Goal: Task Accomplishment & Management: Manage account settings

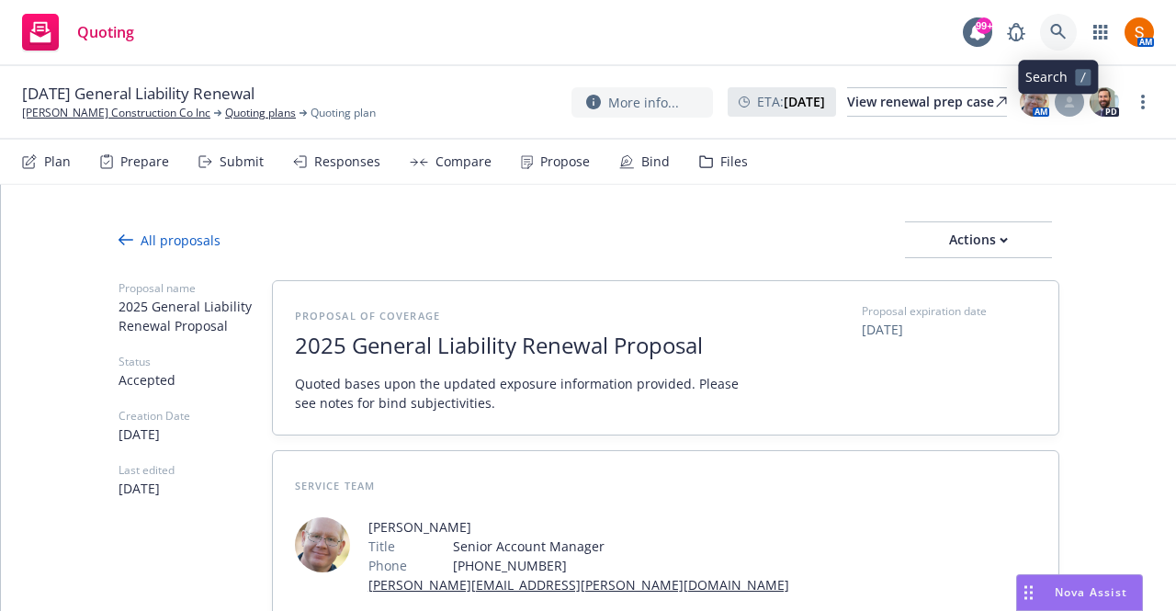
scroll to position [1013, 0]
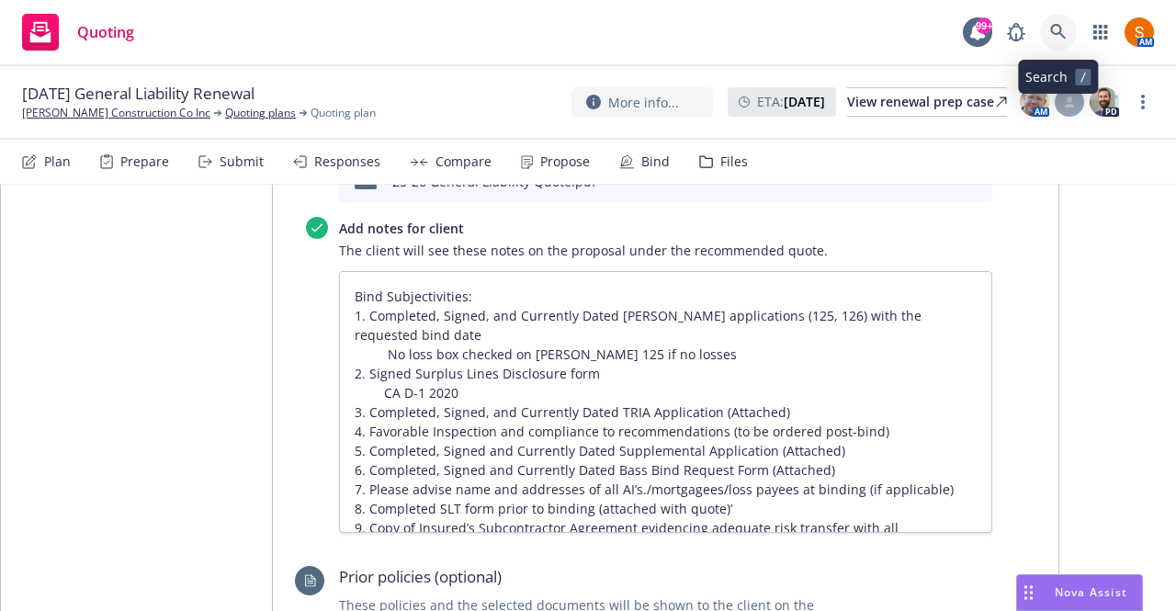
click at [1055, 43] on link at bounding box center [1058, 32] width 37 height 37
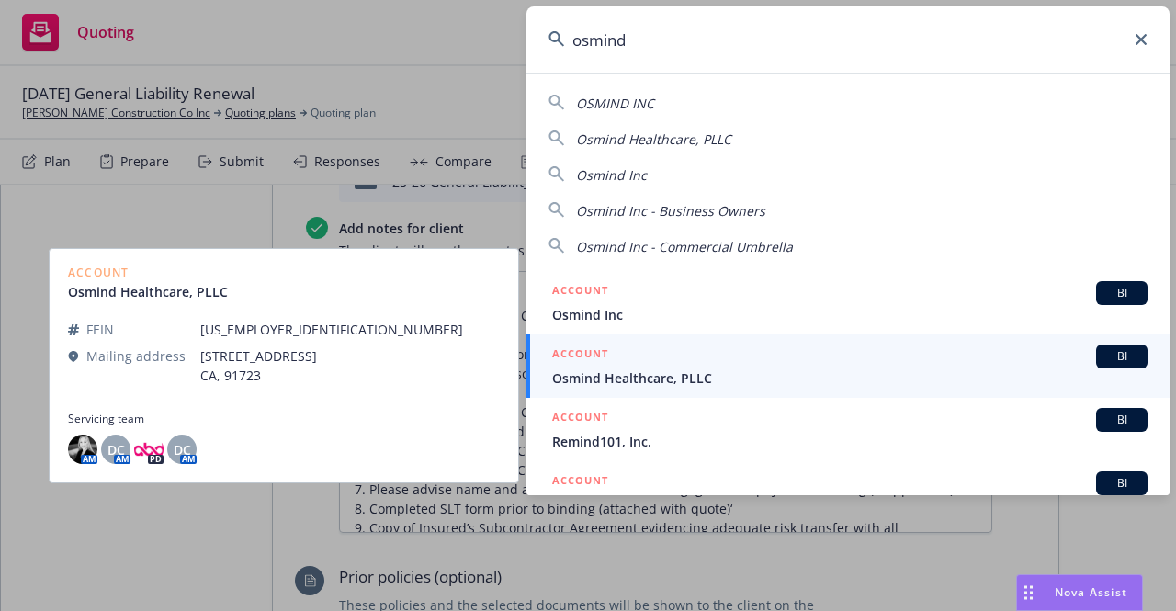
type input "osmind"
click at [675, 350] on div "ACCOUNT BI" at bounding box center [850, 357] width 596 height 24
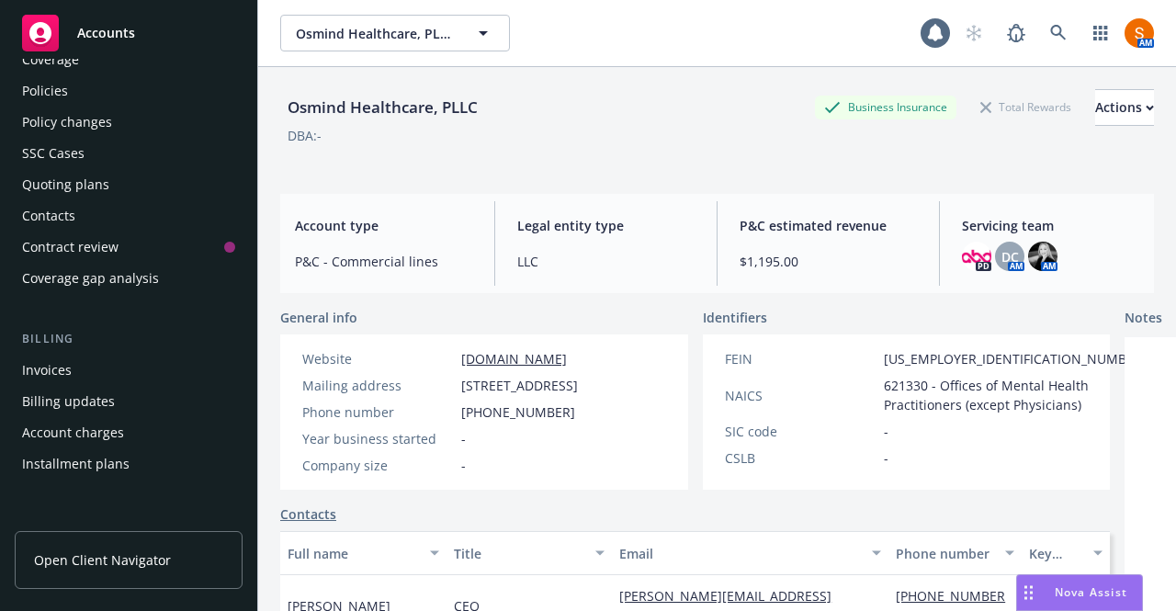
scroll to position [79, 0]
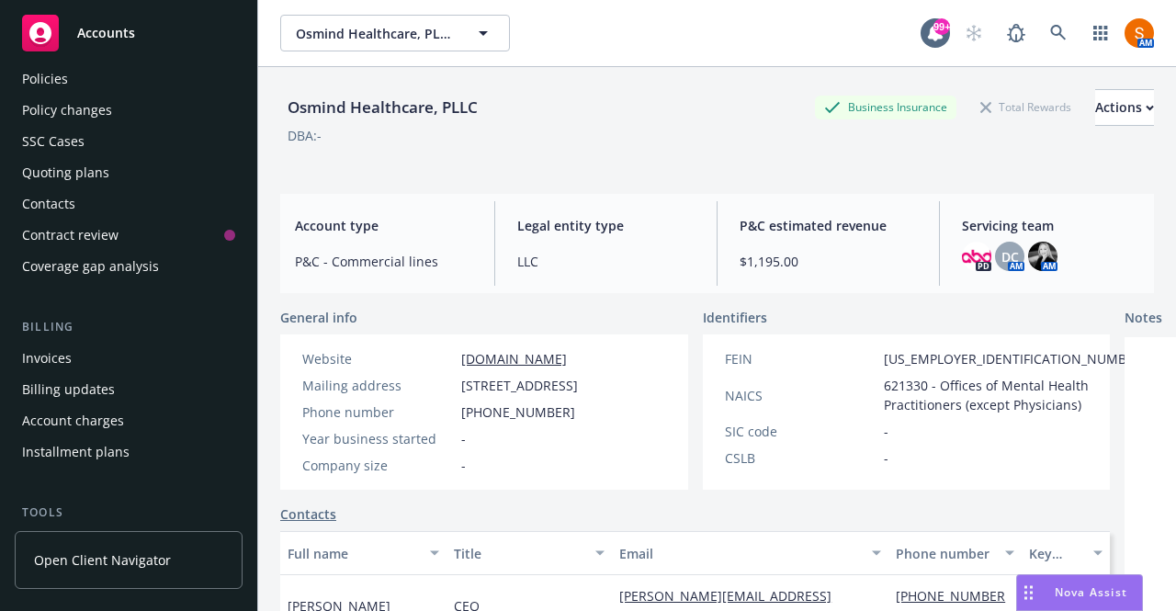
click at [79, 365] on div "Invoices" at bounding box center [128, 358] width 213 height 29
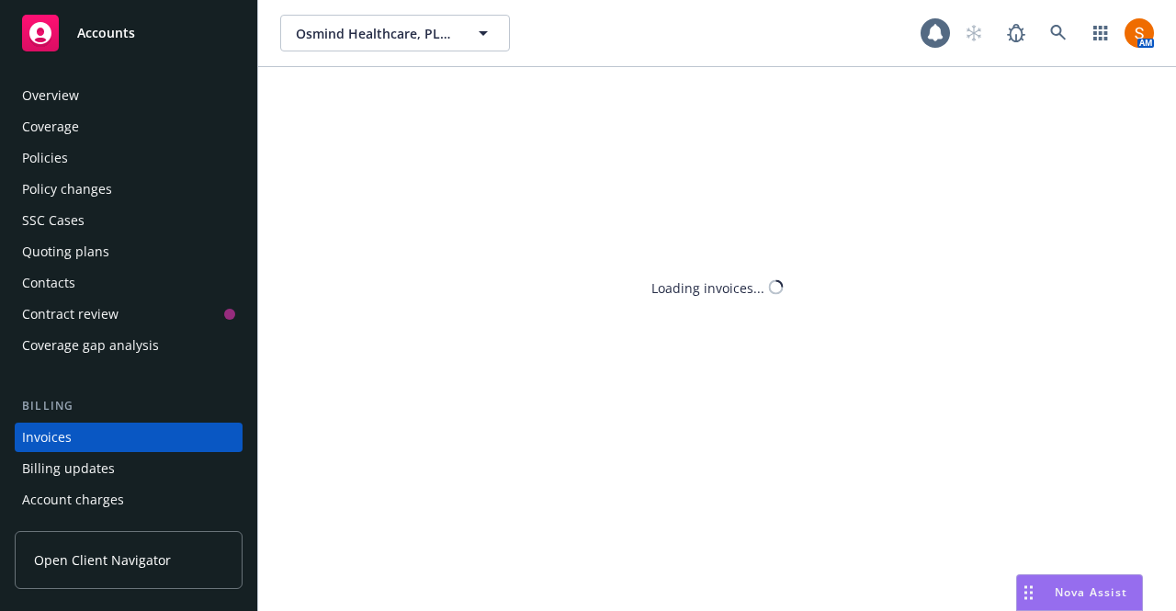
scroll to position [102, 0]
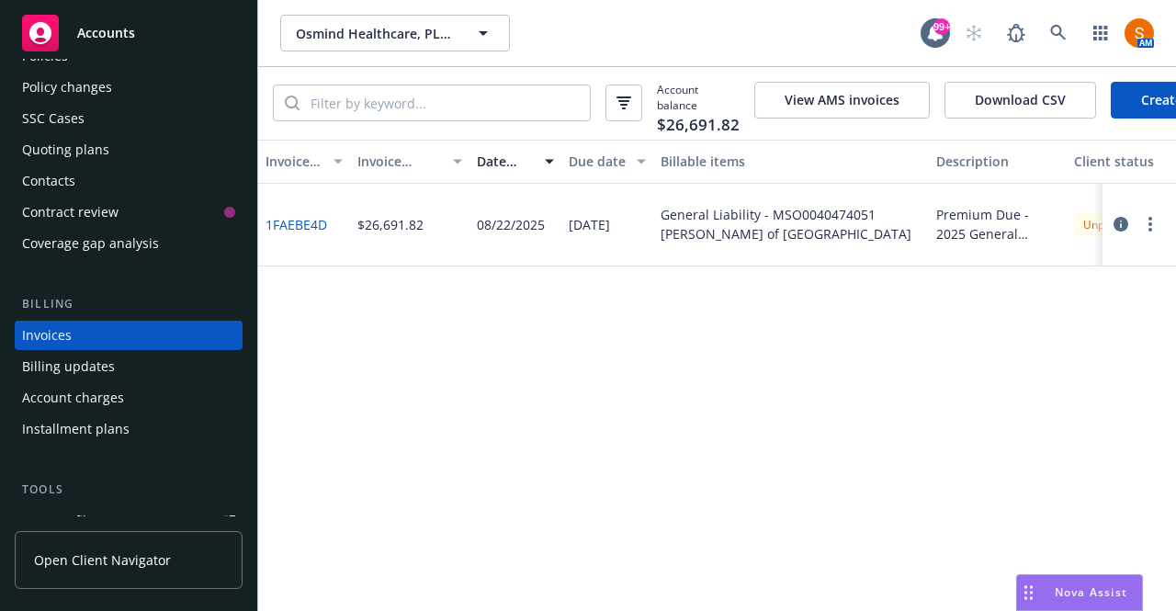
click at [301, 234] on link "1FAEBE4D" at bounding box center [297, 224] width 62 height 19
click at [1155, 235] on button "button" at bounding box center [1151, 224] width 22 height 22
click at [983, 537] on link "Void" at bounding box center [1043, 529] width 234 height 37
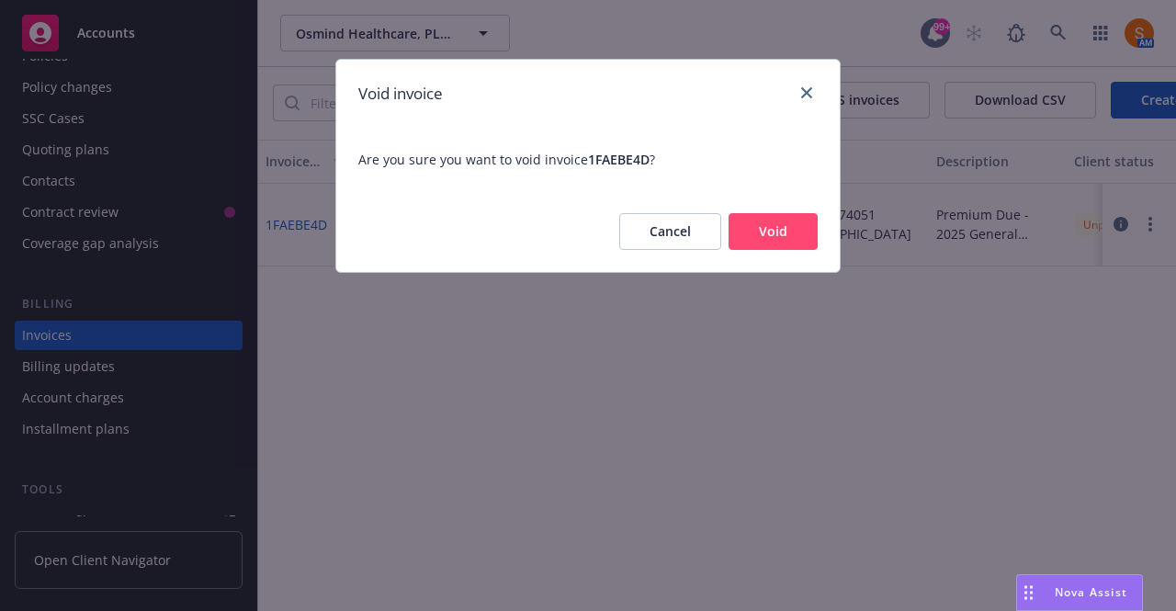
click at [675, 227] on button "Cancel" at bounding box center [670, 231] width 102 height 37
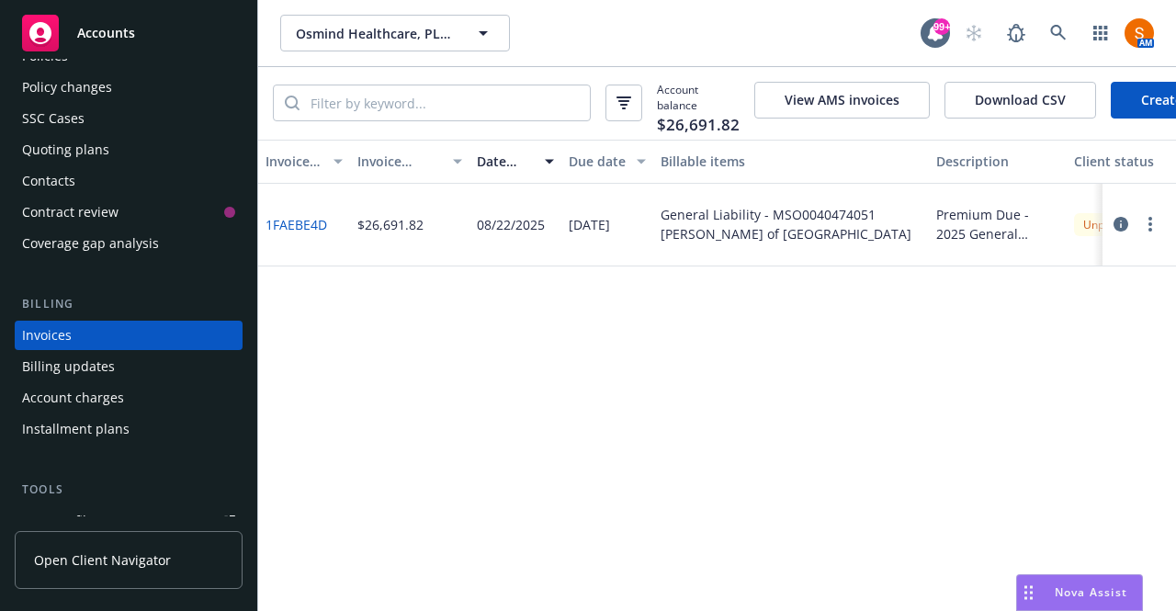
click at [1121, 232] on icon "button" at bounding box center [1121, 224] width 15 height 15
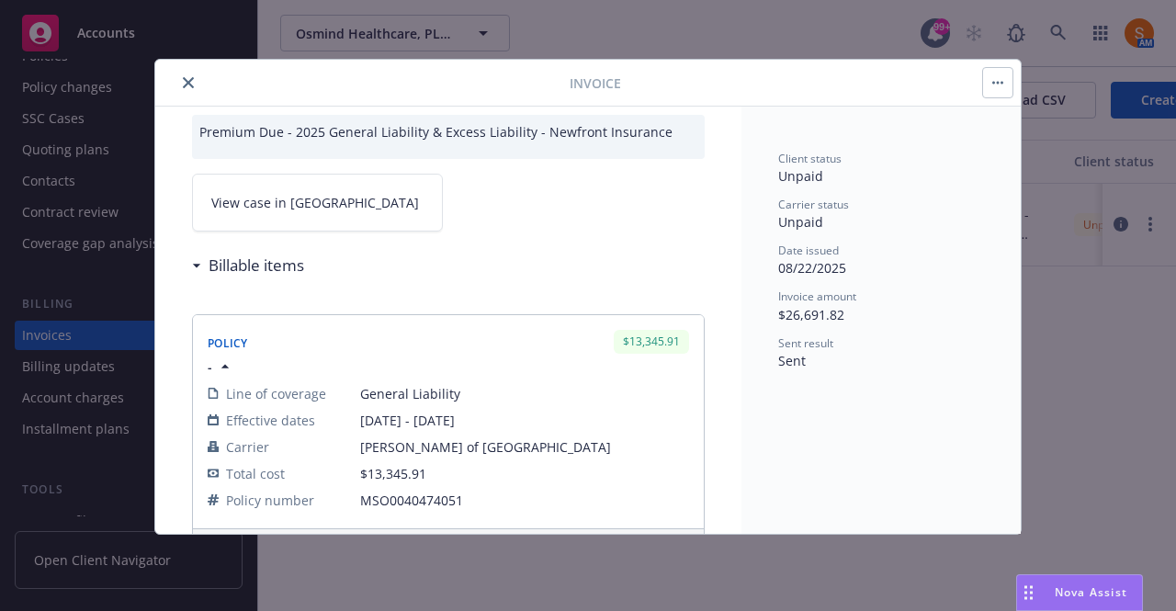
scroll to position [59, 0]
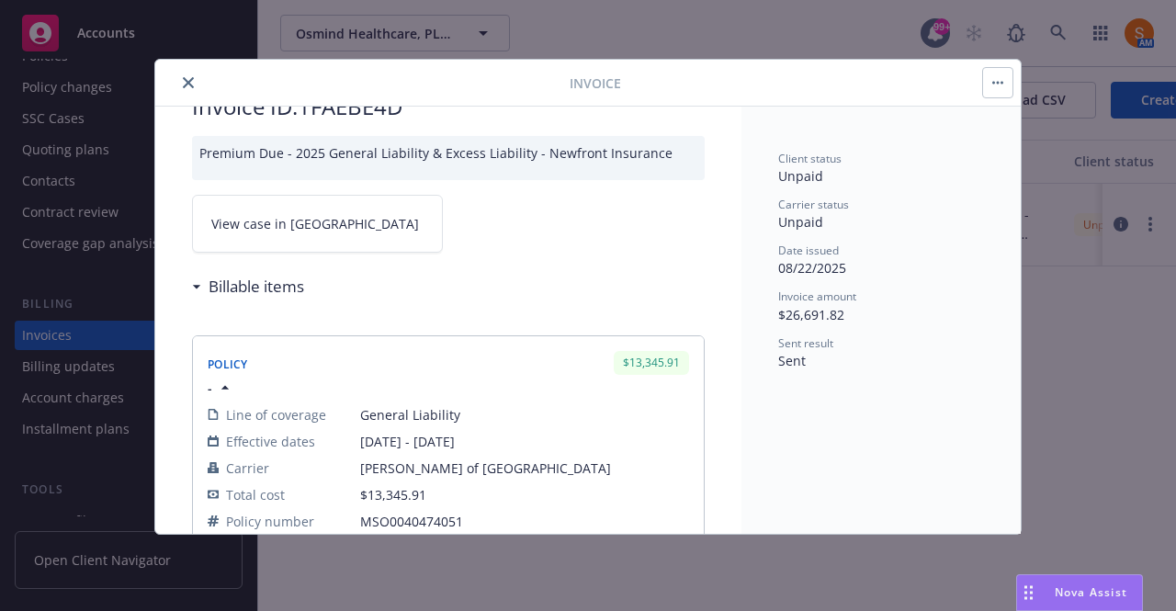
click at [994, 82] on icon "button" at bounding box center [994, 83] width 3 height 3
click at [580, 307] on div "Policy $13,345.91 - Line of coverage General Liability Effective dates 08/20/20…" at bounding box center [448, 466] width 513 height 320
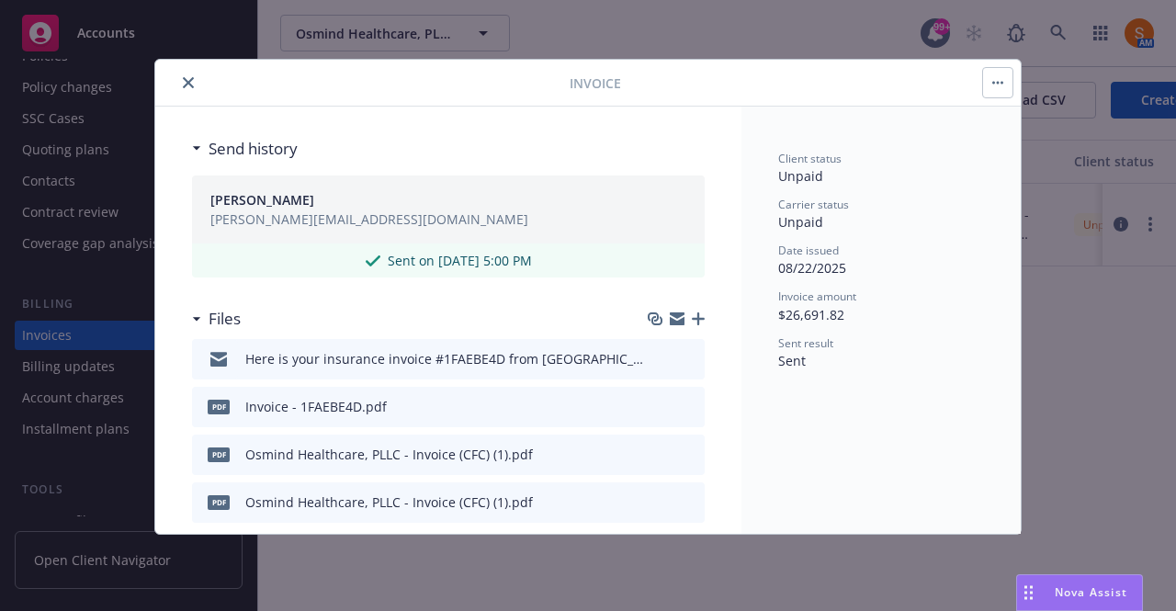
scroll to position [929, 0]
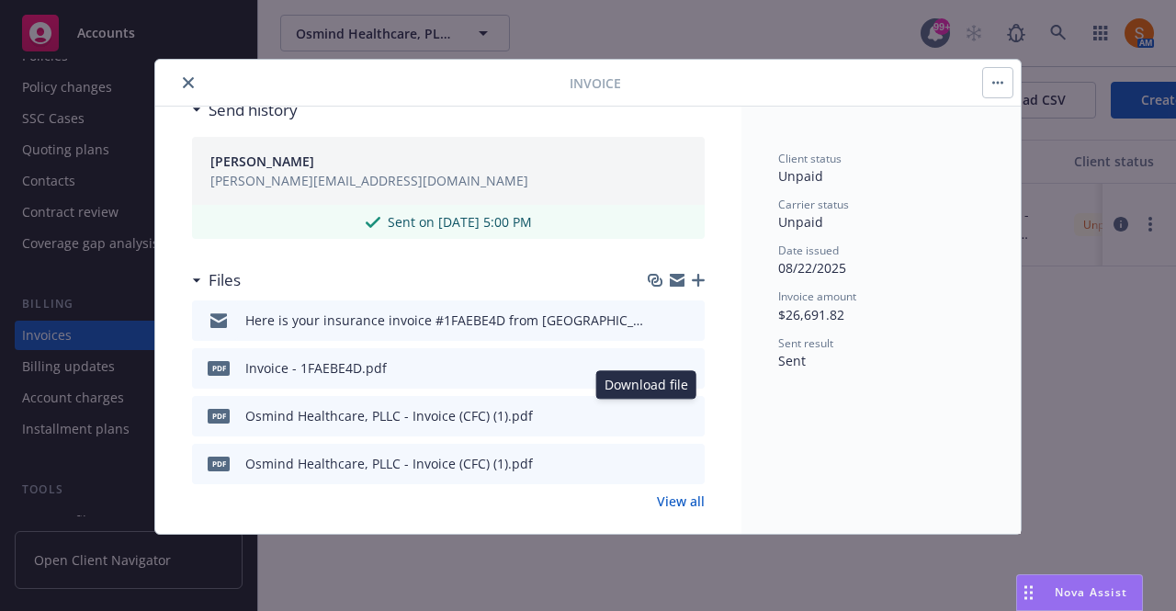
click at [652, 418] on button at bounding box center [659, 415] width 15 height 19
click at [650, 411] on icon "download file" at bounding box center [657, 414] width 15 height 15
click at [175, 85] on div at bounding box center [366, 83] width 407 height 22
click at [183, 84] on icon "close" at bounding box center [188, 82] width 11 height 11
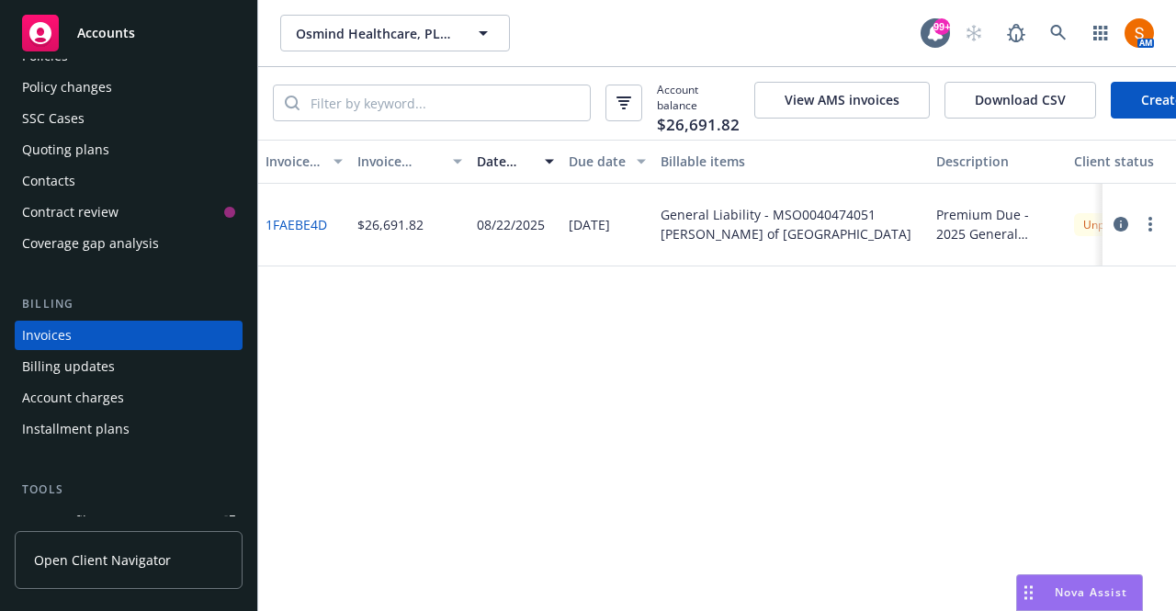
click at [1153, 235] on button "button" at bounding box center [1151, 224] width 22 height 22
click at [991, 534] on link "Void" at bounding box center [1043, 529] width 234 height 37
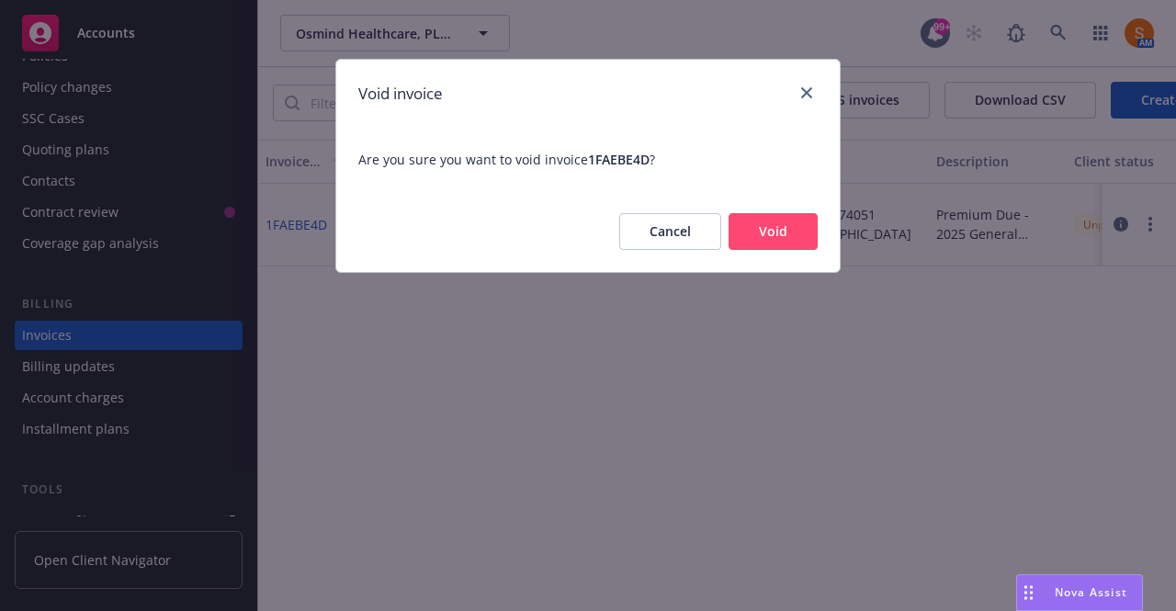
click at [770, 229] on button "Void" at bounding box center [773, 231] width 89 height 37
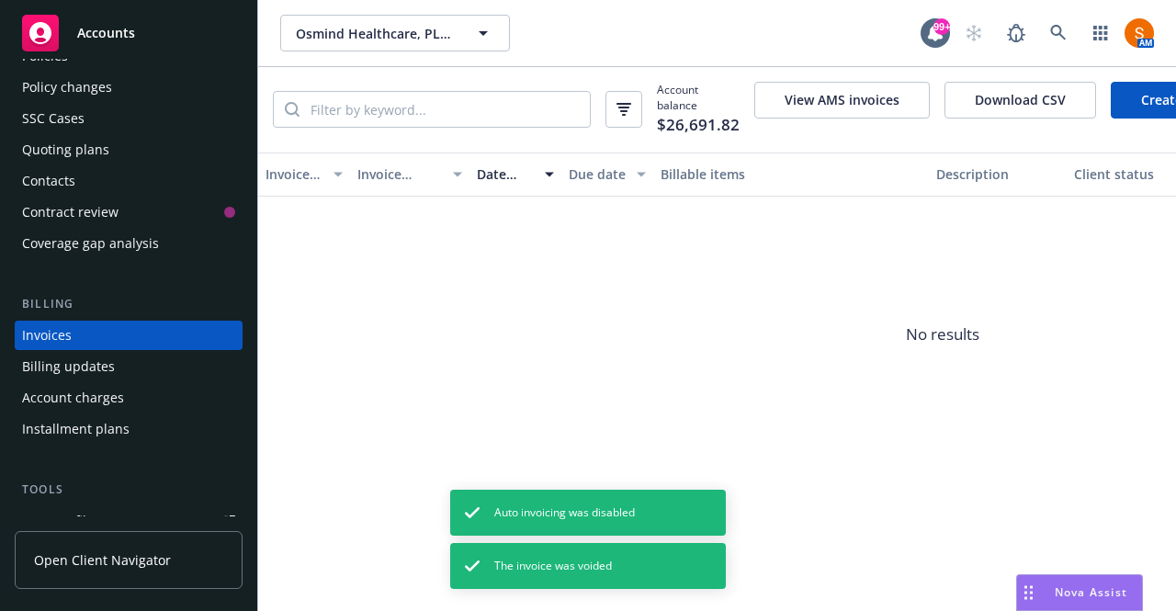
click at [1142, 96] on link "Create Invoice" at bounding box center [1186, 100] width 150 height 37
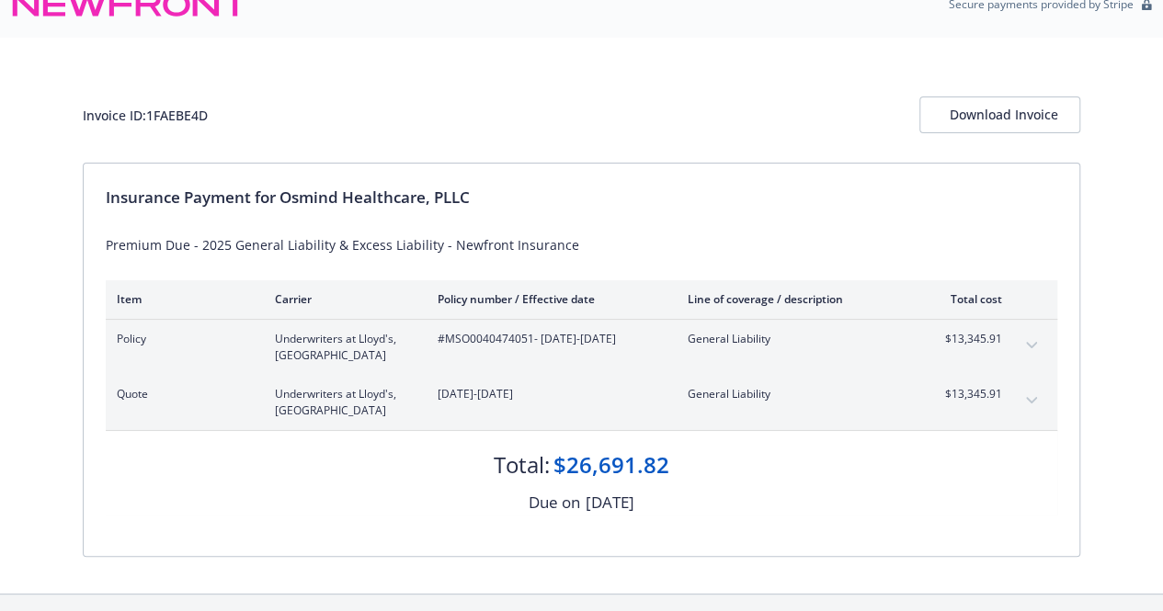
scroll to position [29, 0]
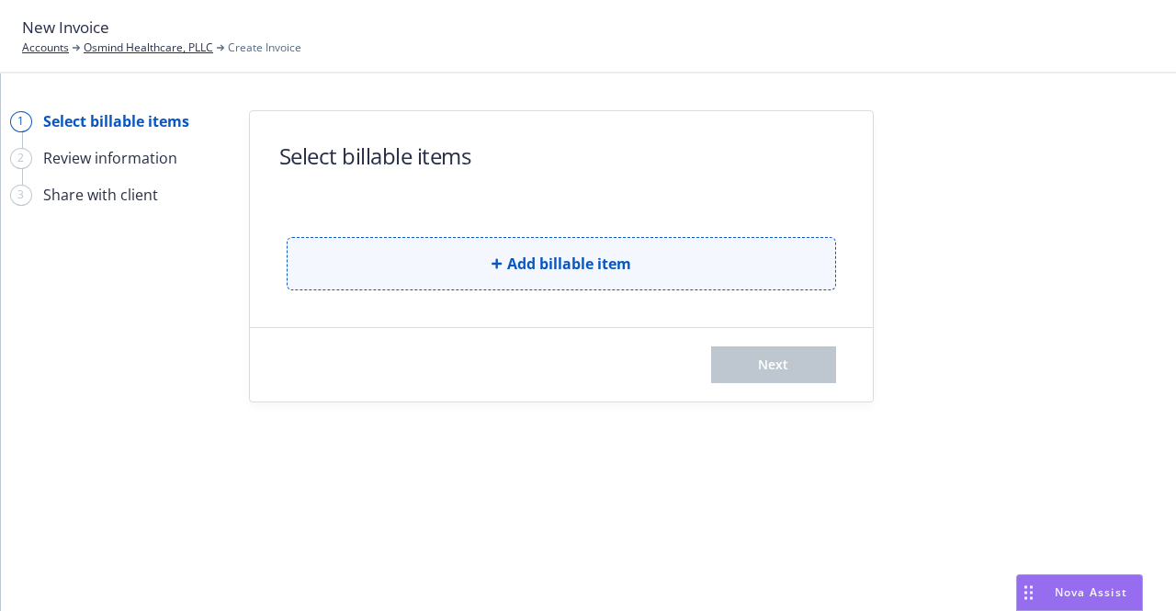
click at [523, 275] on button "Add billable item" at bounding box center [562, 263] width 550 height 53
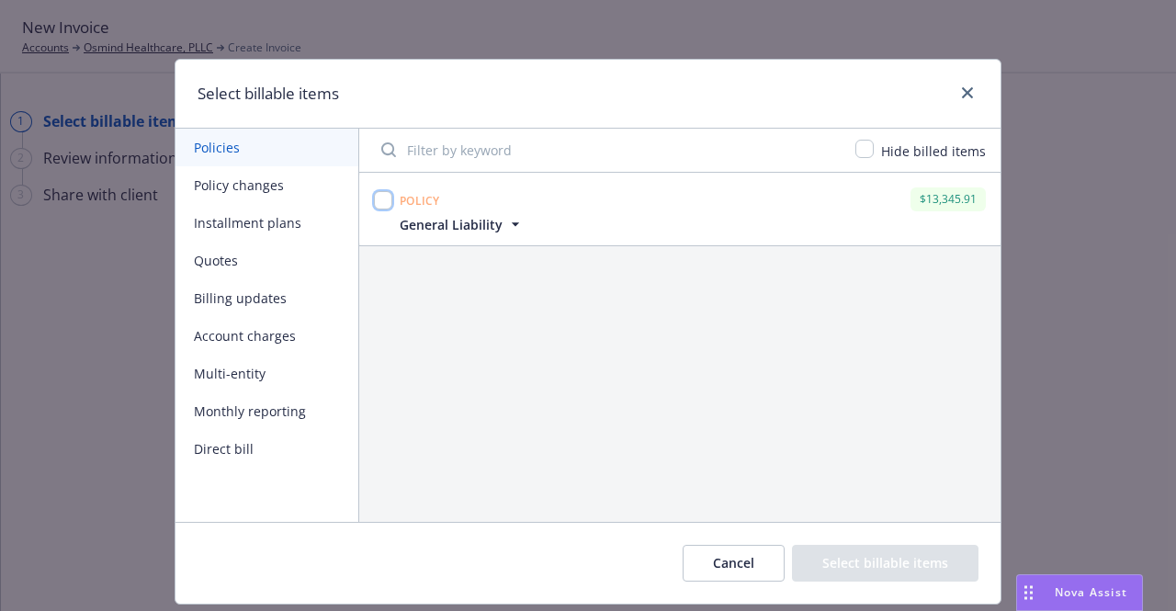
click at [374, 205] on input "checkbox" at bounding box center [383, 200] width 18 height 18
checkbox input "true"
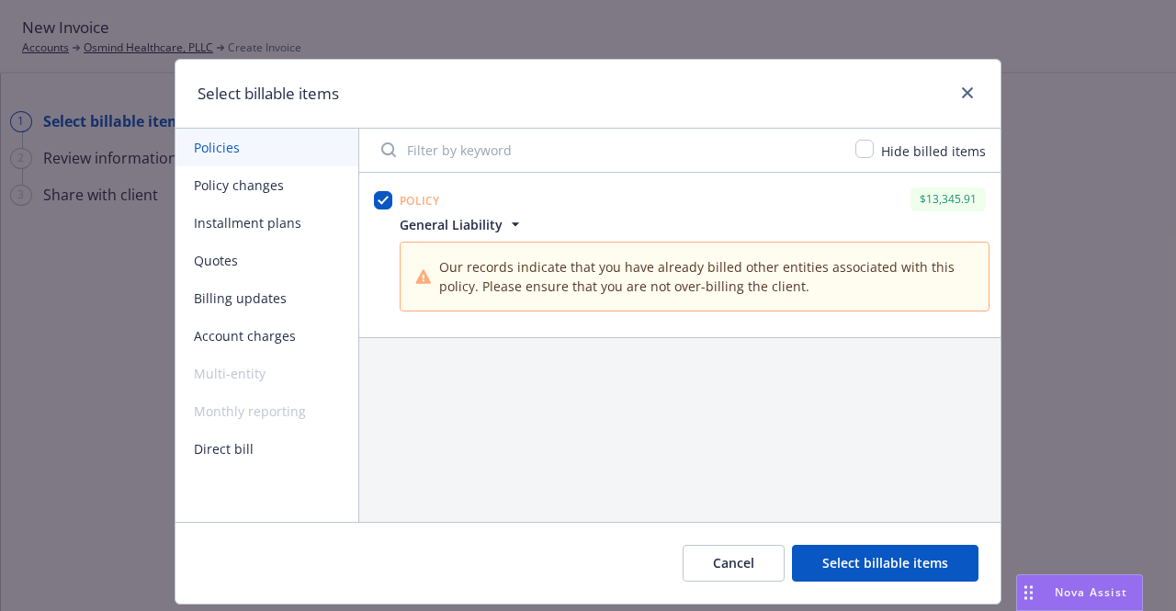
click at [832, 551] on button "Select billable items" at bounding box center [885, 563] width 187 height 37
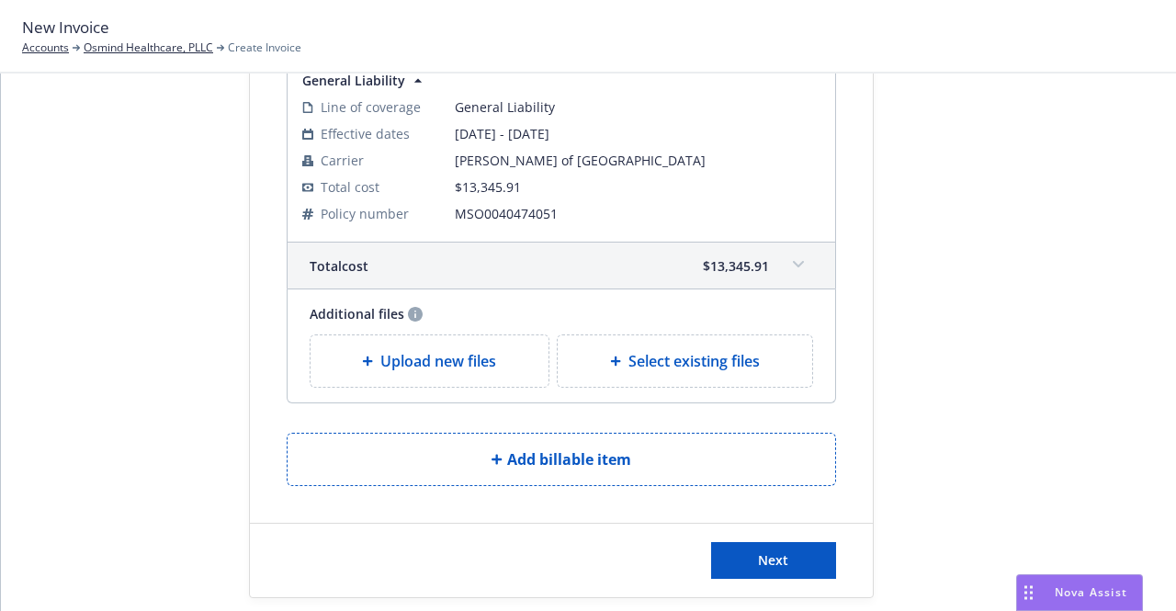
scroll to position [180, 0]
click at [404, 350] on span "Upload new files" at bounding box center [439, 360] width 116 height 22
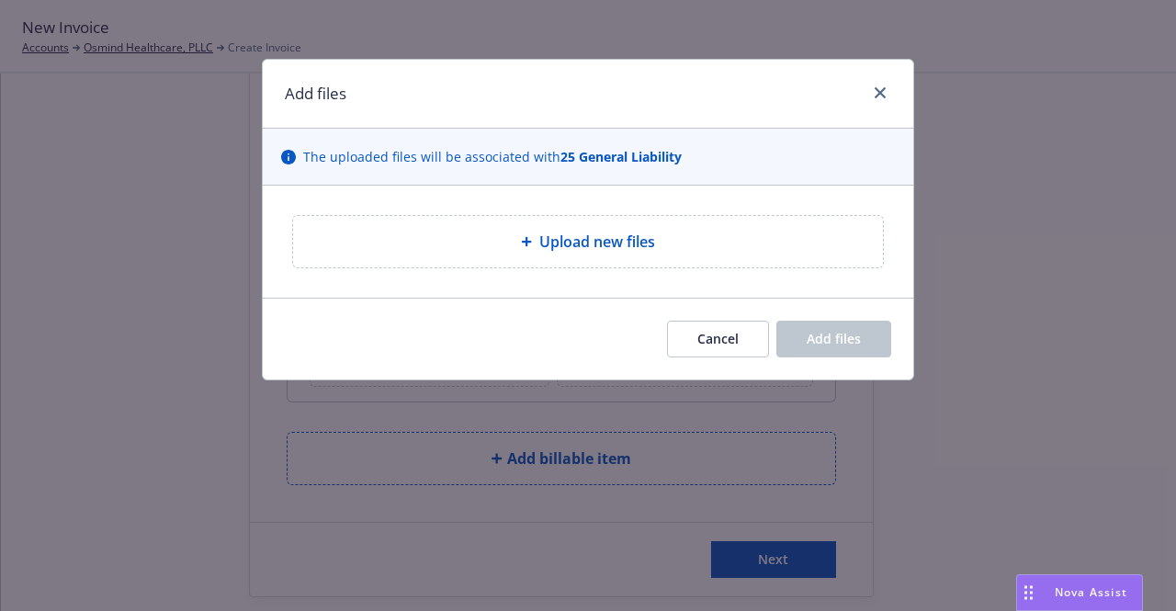
click at [500, 254] on div "Upload new files" at bounding box center [588, 241] width 590 height 51
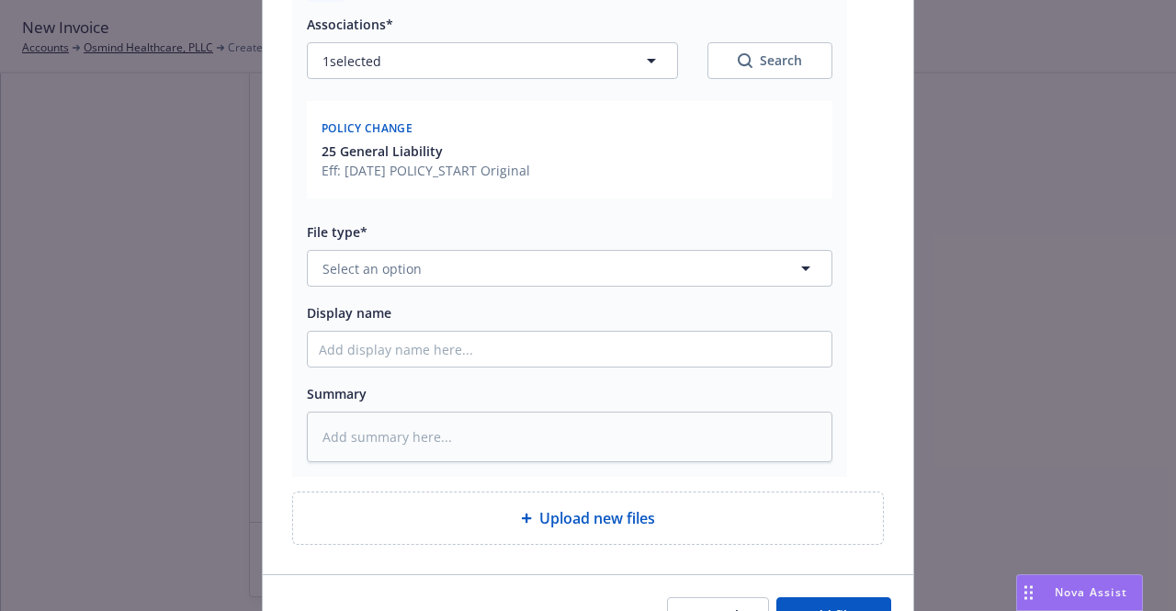
scroll to position [270, 0]
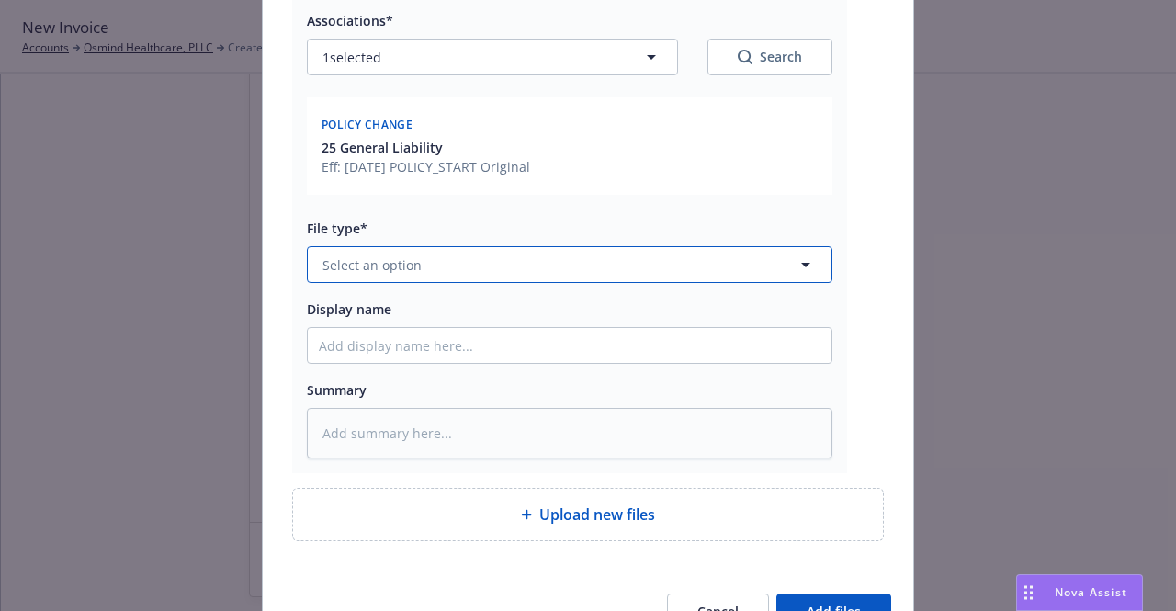
click at [465, 249] on button "Select an option" at bounding box center [570, 264] width 526 height 37
type input "invoice"
click at [412, 369] on span "Invoice - Third Party" at bounding box center [389, 364] width 127 height 19
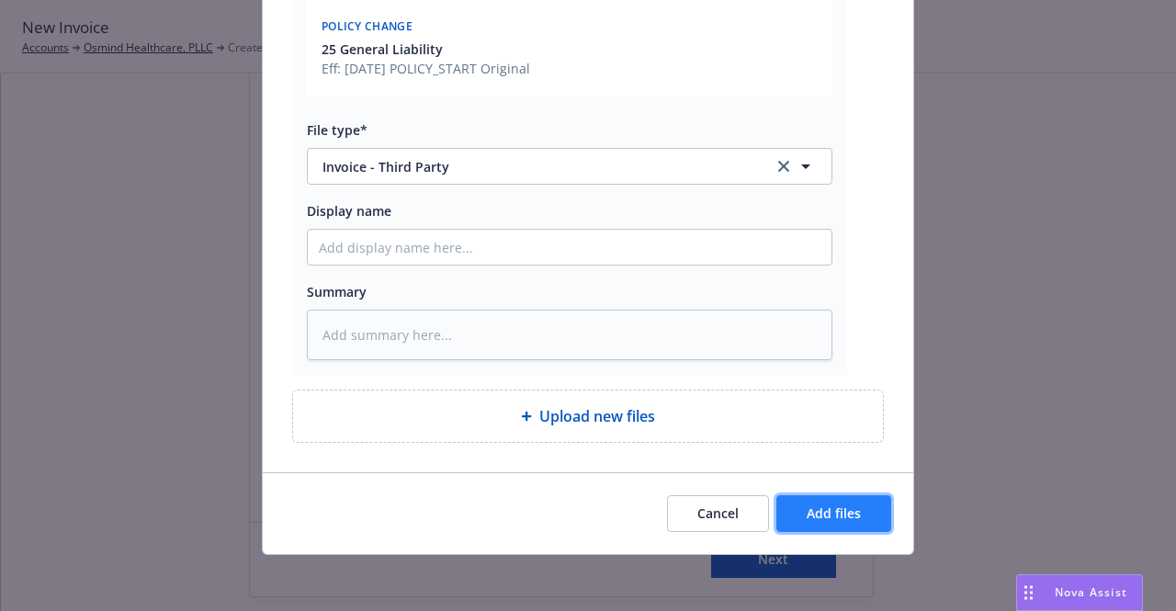
click at [815, 512] on span "Add files" at bounding box center [834, 513] width 54 height 17
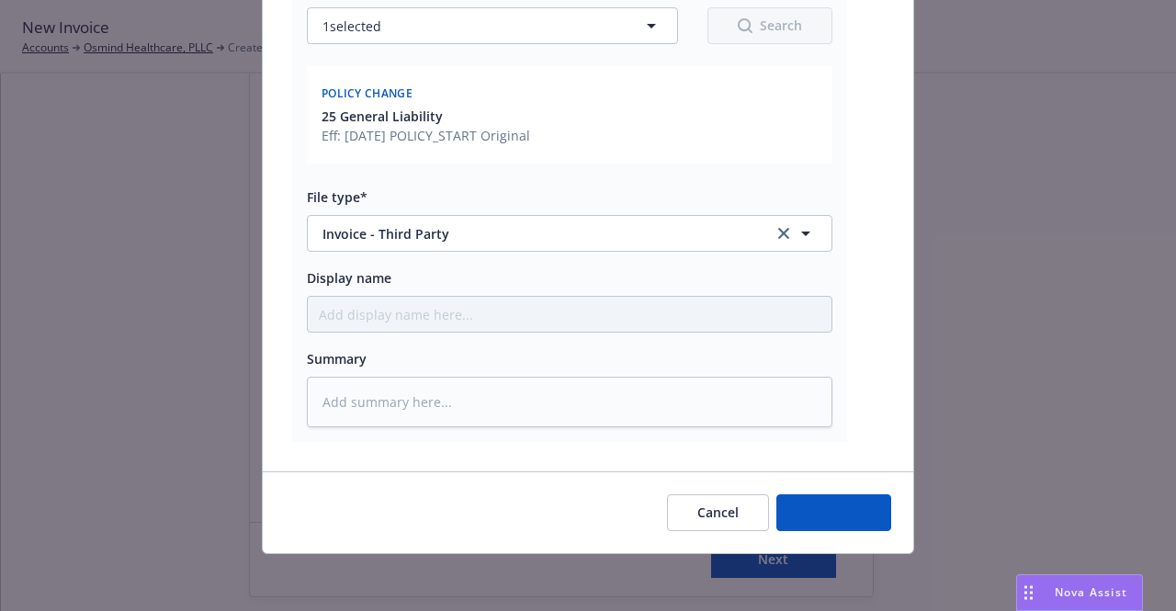
type textarea "x"
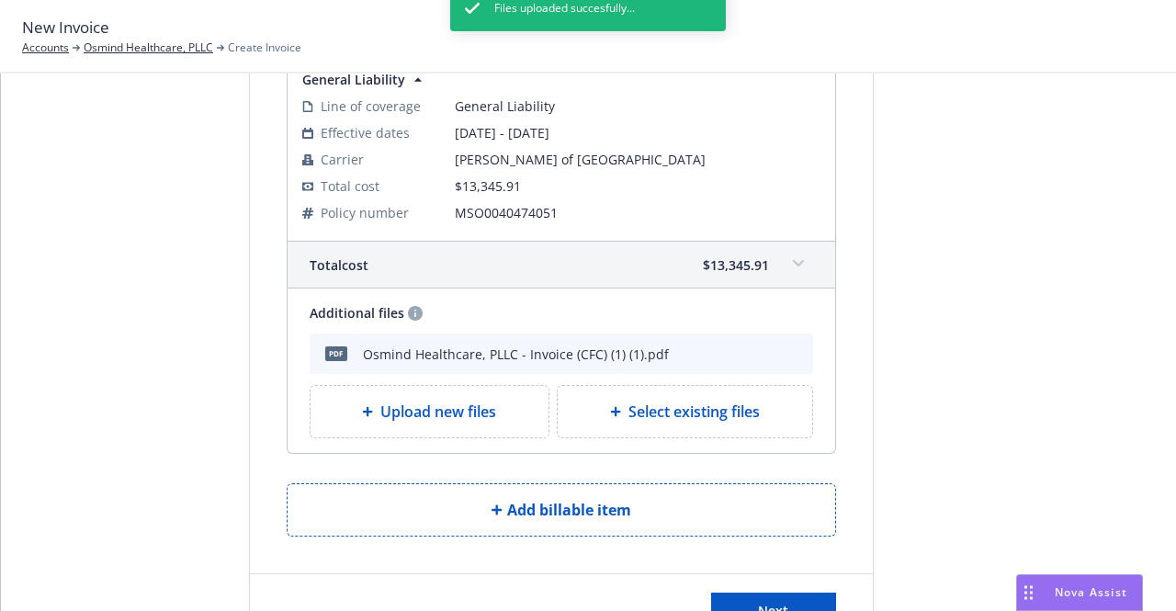
scroll to position [251, 0]
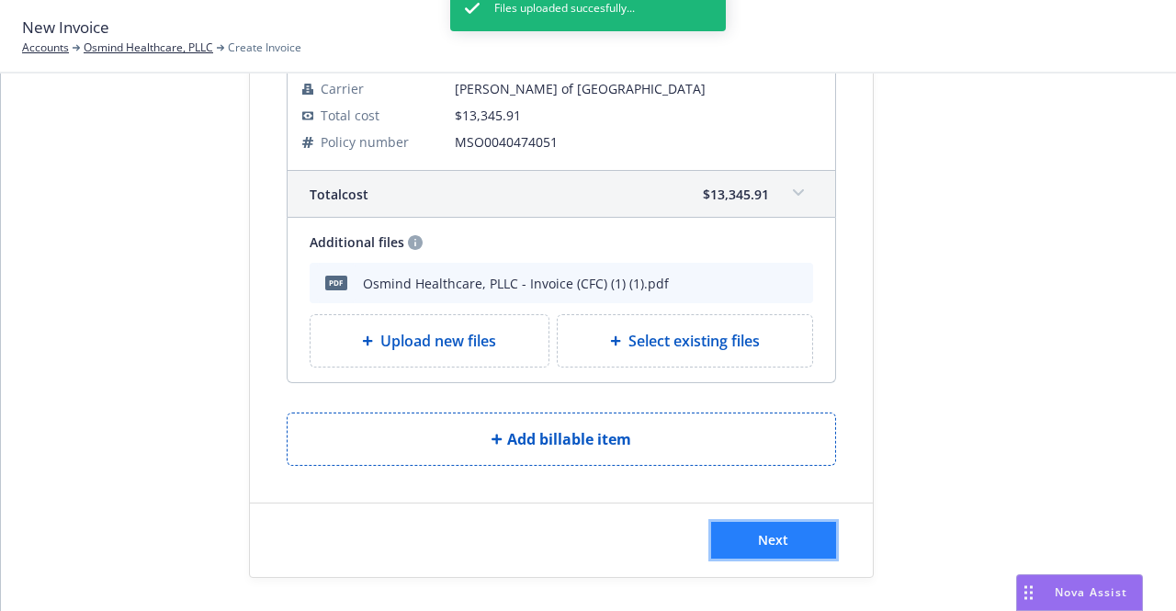
click at [758, 531] on span "Next" at bounding box center [773, 539] width 30 height 17
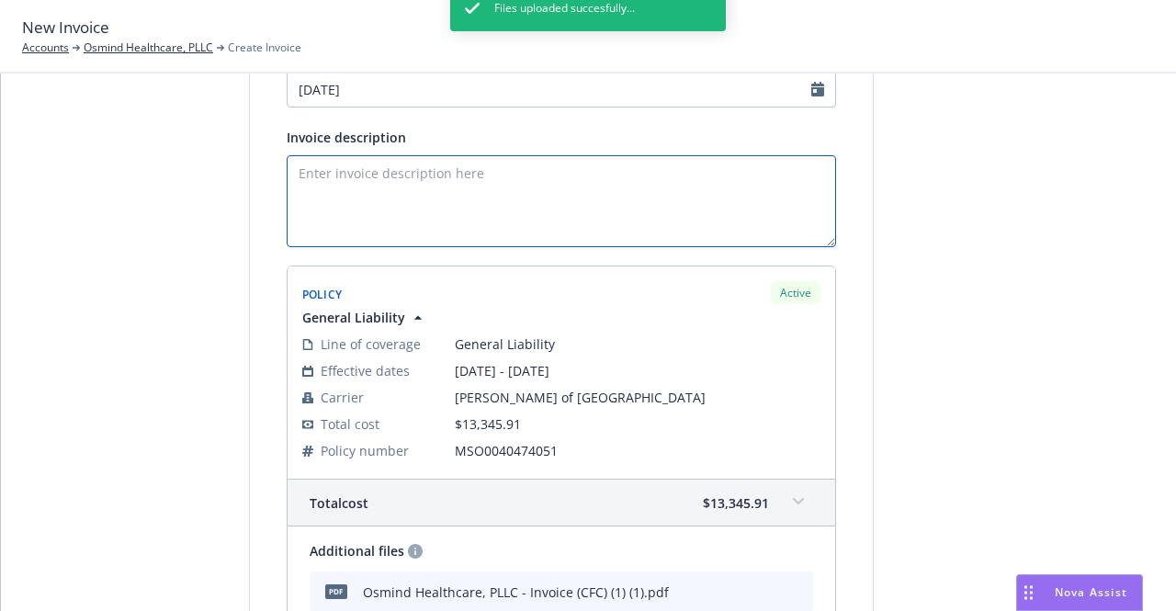
click at [404, 199] on textarea "Invoice description" at bounding box center [562, 201] width 550 height 92
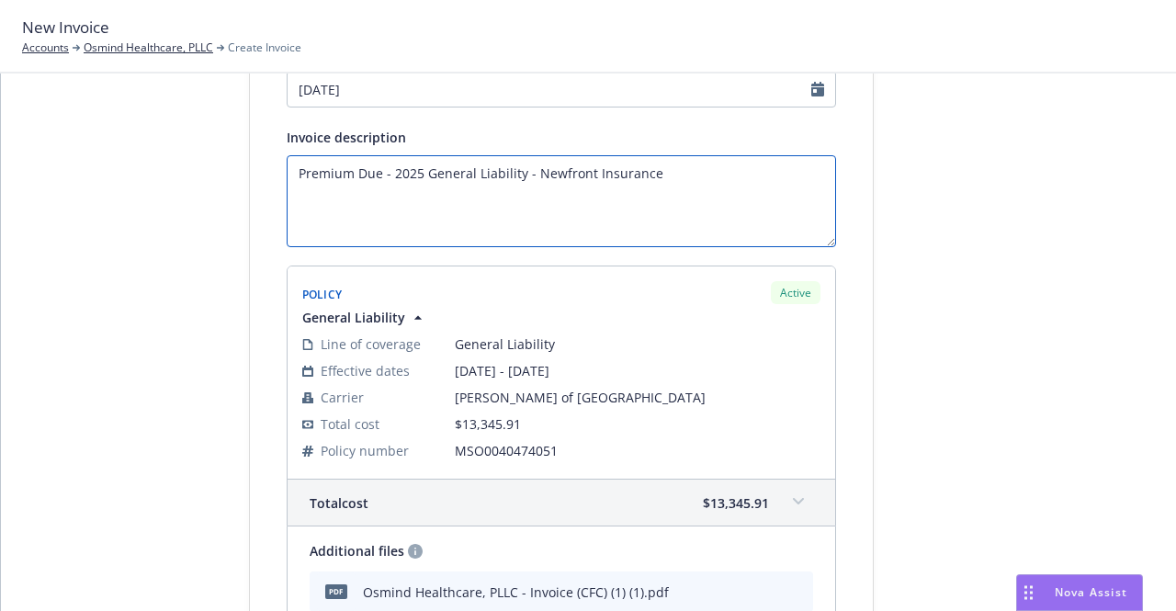
scroll to position [477, 0]
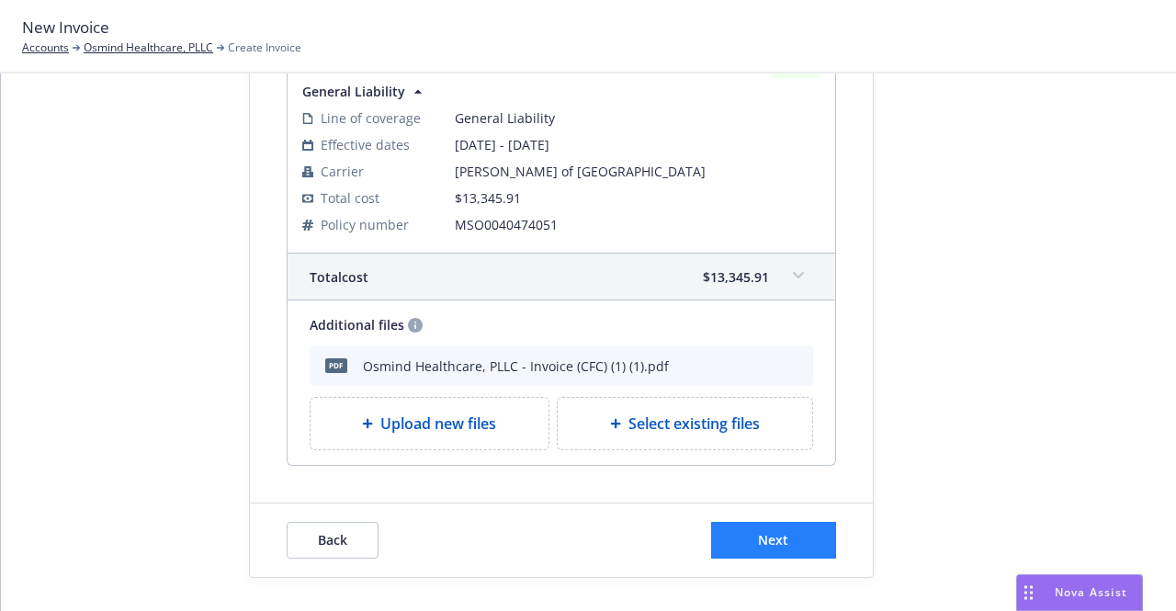
type textarea "Premium Due - 2025 General Liability - Newfront Insurance"
click at [769, 552] on button "Next" at bounding box center [773, 540] width 125 height 37
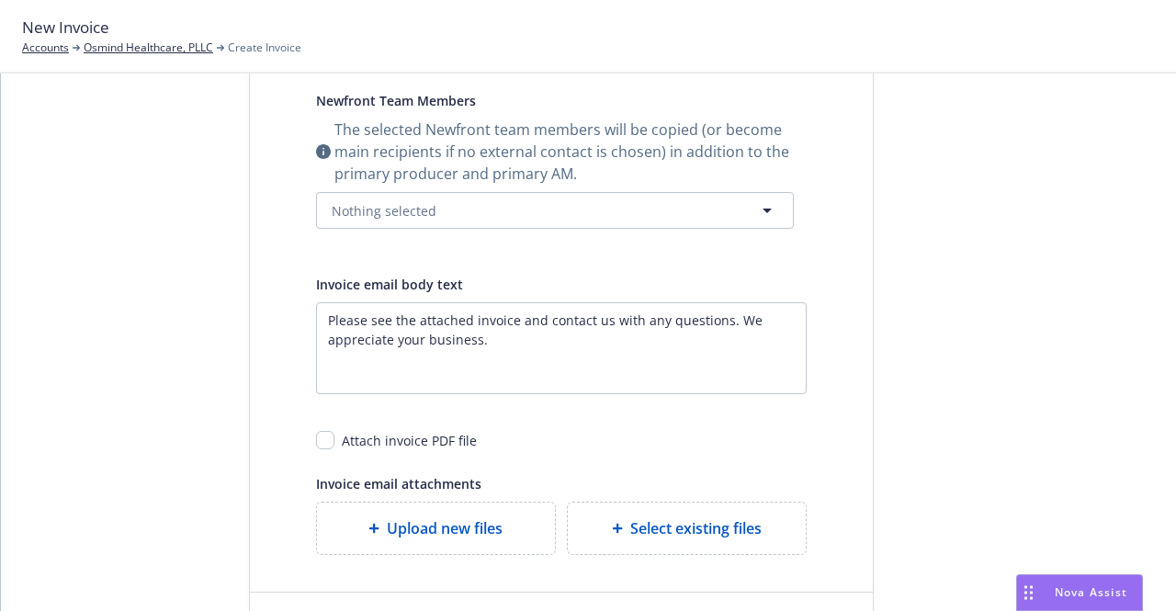
scroll to position [567, 0]
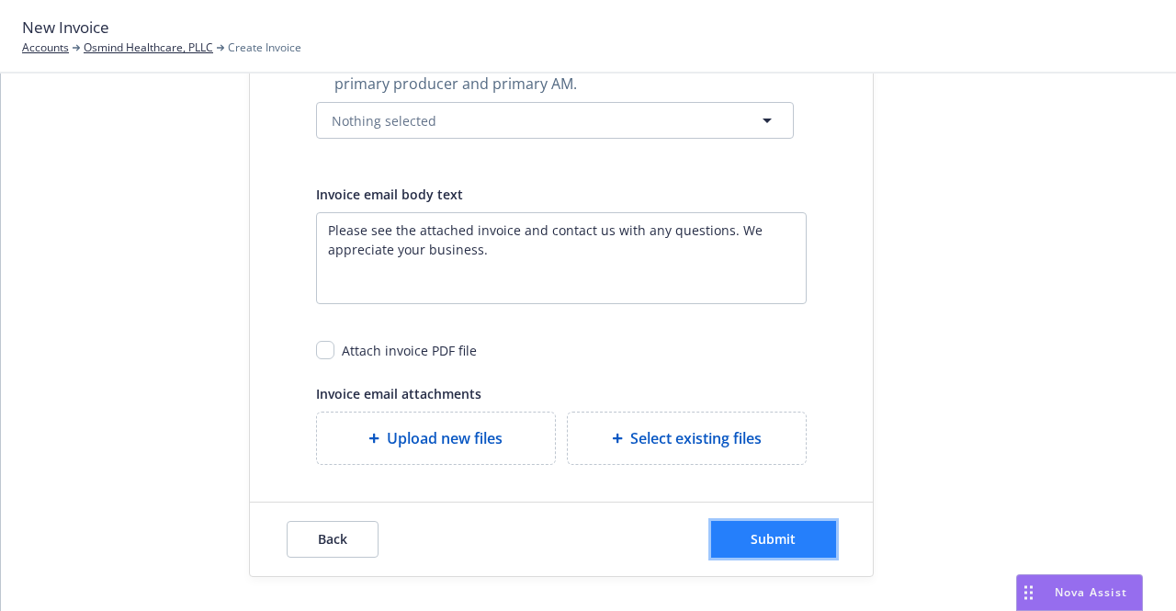
click at [762, 534] on span "Submit" at bounding box center [773, 538] width 45 height 17
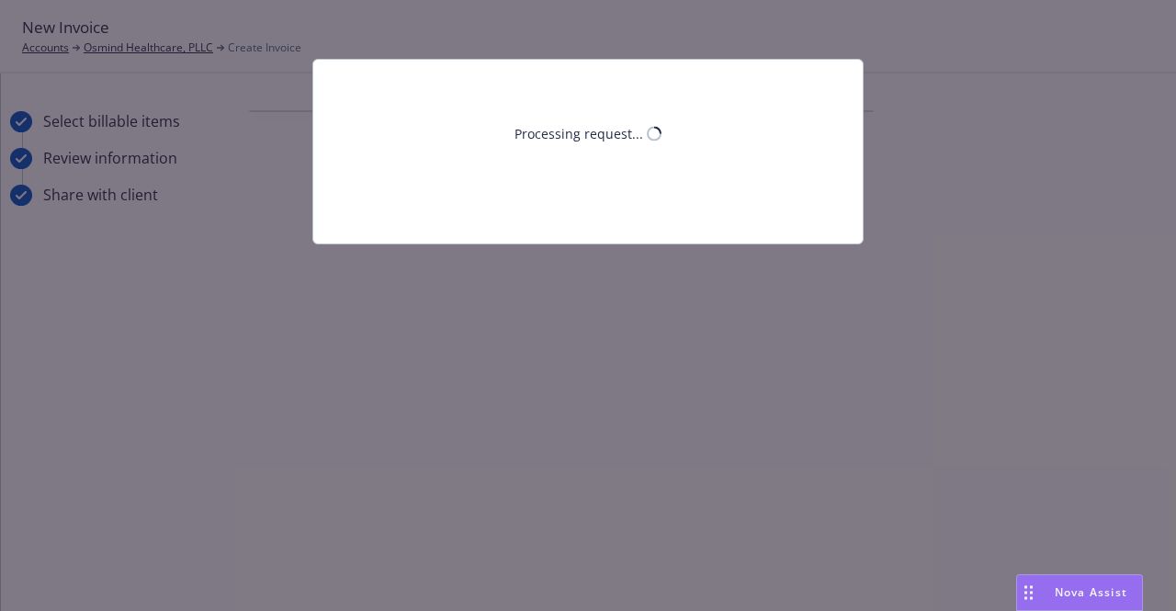
scroll to position [0, 0]
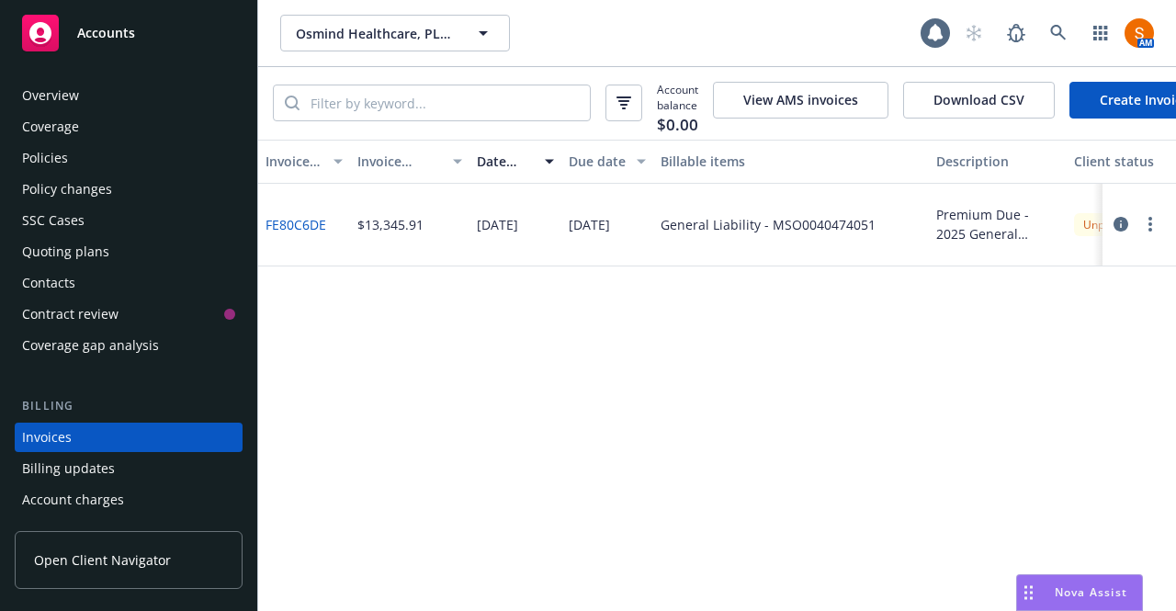
scroll to position [102, 0]
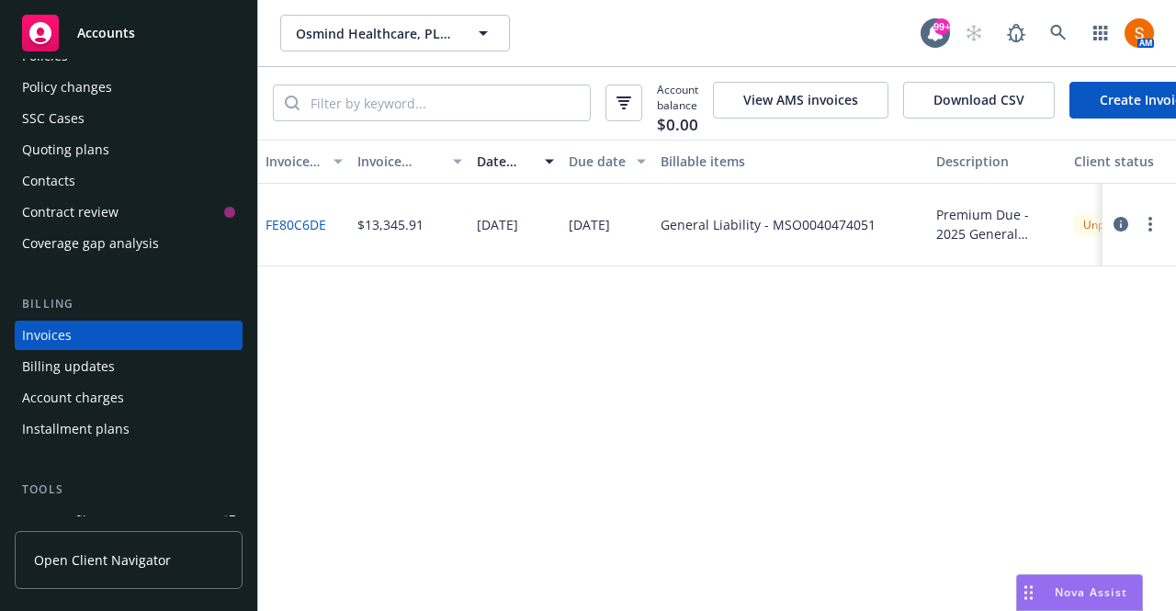
click at [1154, 225] on button "button" at bounding box center [1151, 224] width 22 height 22
click at [1008, 415] on link "Send invoice" at bounding box center [1043, 419] width 234 height 37
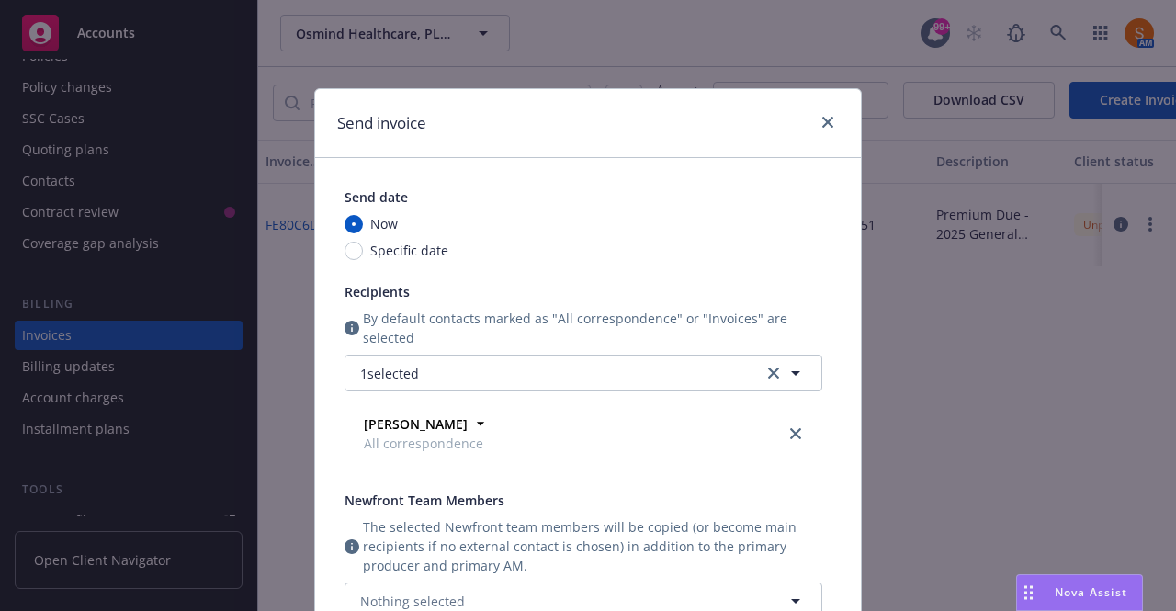
scroll to position [526, 0]
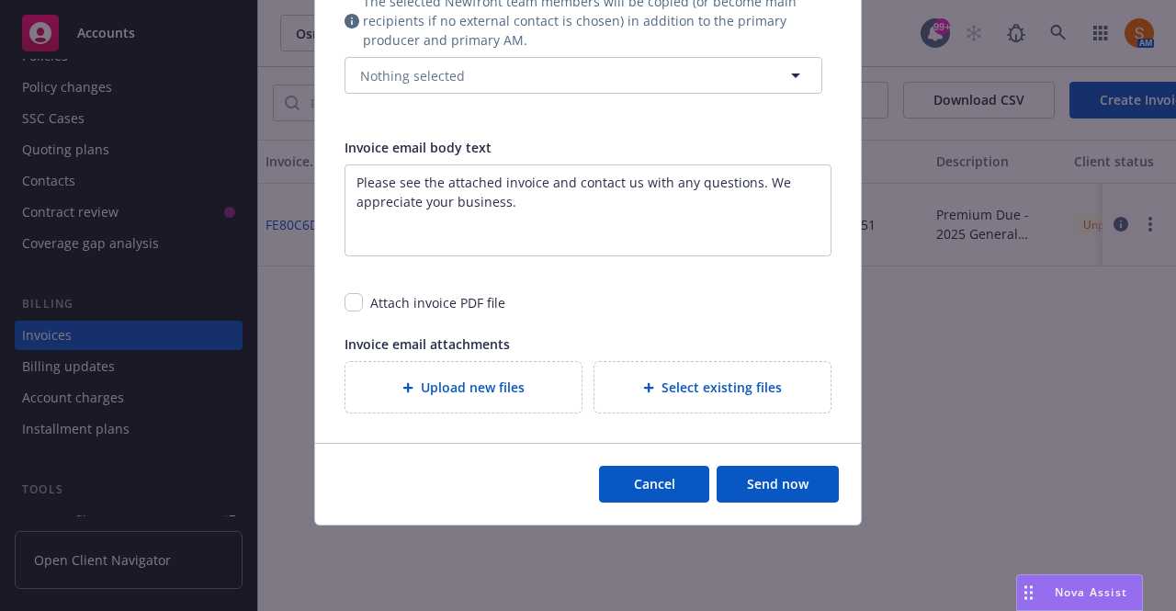
click at [771, 496] on button "Send now" at bounding box center [778, 484] width 122 height 37
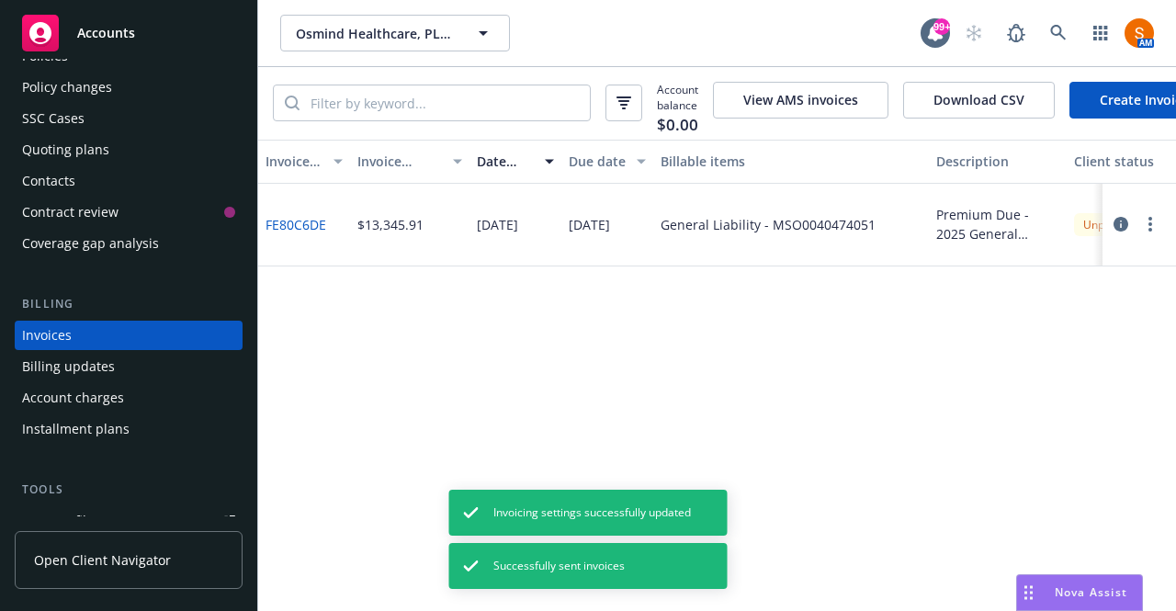
click at [1154, 234] on button "button" at bounding box center [1151, 224] width 22 height 22
click at [1035, 376] on link "Make it visible in client dash" at bounding box center [1043, 382] width 234 height 37
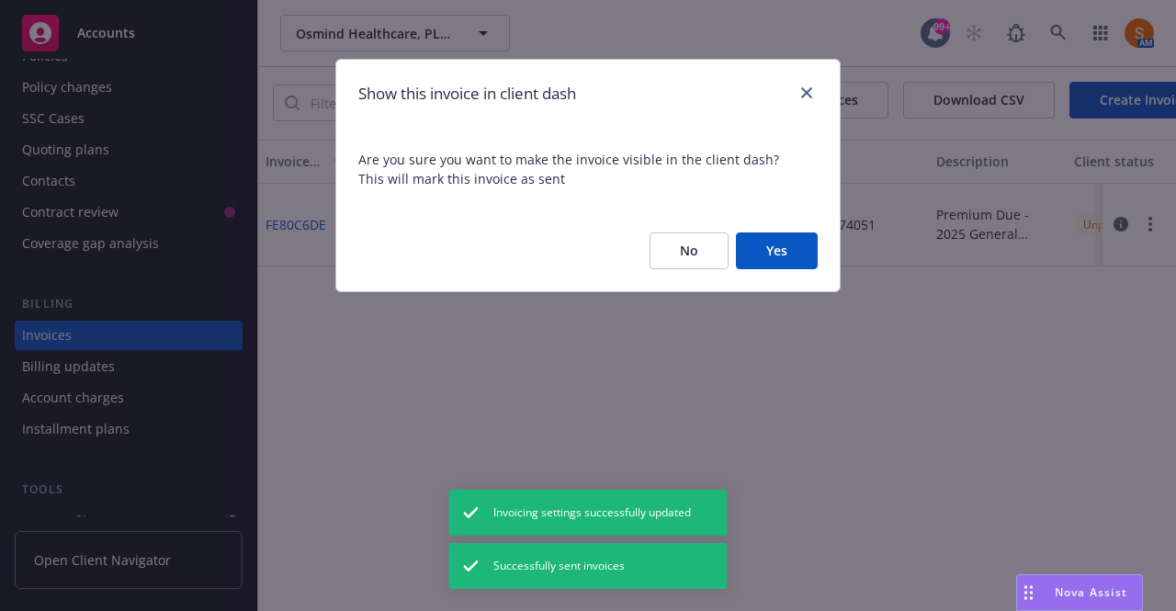
click at [811, 256] on button "Yes" at bounding box center [777, 251] width 82 height 37
